Goal: Transaction & Acquisition: Purchase product/service

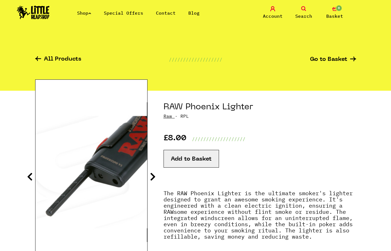
click at [95, 10] on ul "Shop Special Offers Contact Blog" at bounding box center [144, 13] width 135 height 7
click at [90, 10] on link "Shop" at bounding box center [84, 13] width 14 height 6
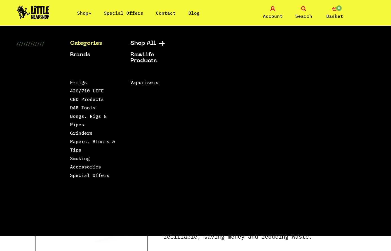
click at [90, 107] on link "DAB Tools" at bounding box center [82, 108] width 25 height 6
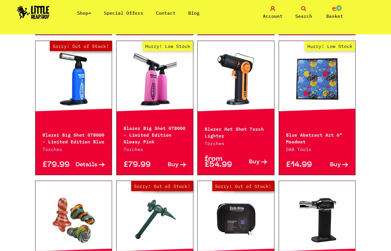
scroll to position [665, 0]
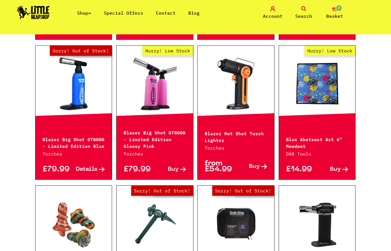
click at [91, 10] on link "Shop" at bounding box center [84, 13] width 14 height 6
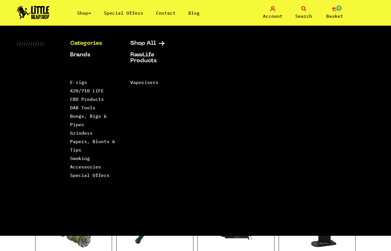
click at [130, 12] on link "Special Offers" at bounding box center [123, 13] width 39 height 6
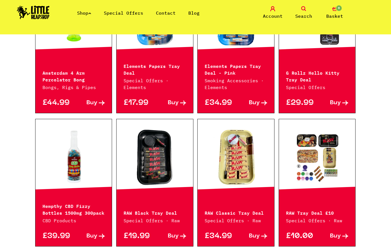
scroll to position [184, 0]
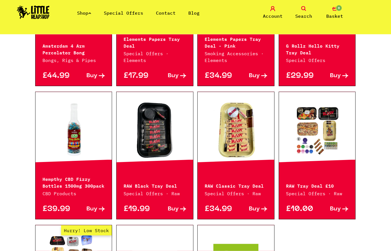
click at [171, 164] on div at bounding box center [155, 130] width 77 height 76
click at [157, 141] on link at bounding box center [155, 130] width 77 height 56
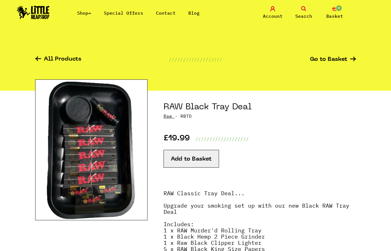
click at [38, 60] on icon at bounding box center [38, 58] width 6 height 5
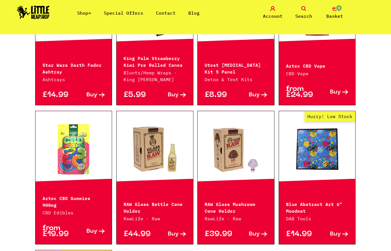
scroll to position [682, 0]
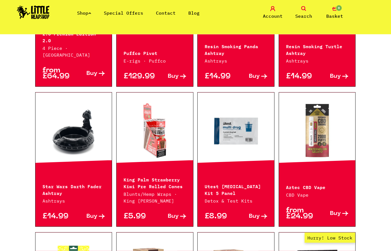
click at [85, 15] on link "Shop" at bounding box center [84, 13] width 14 height 6
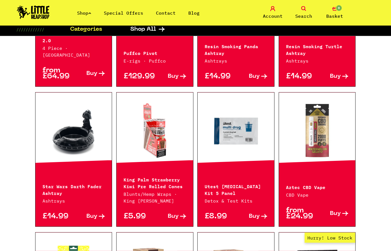
scroll to position [556, 0]
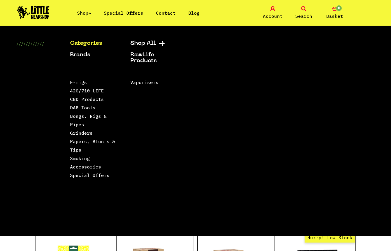
click at [86, 131] on link "Grinders" at bounding box center [81, 133] width 23 height 6
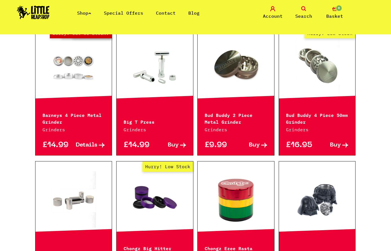
scroll to position [350, 0]
